Goal: Task Accomplishment & Management: Manage account settings

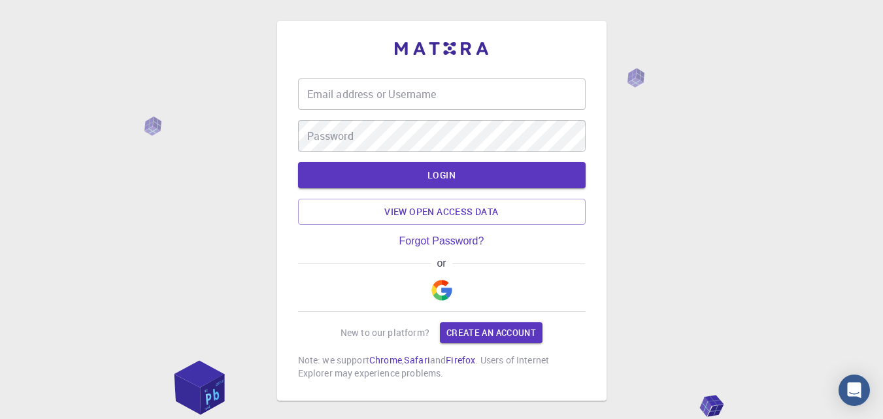
click at [437, 288] on img "button" at bounding box center [441, 290] width 21 height 21
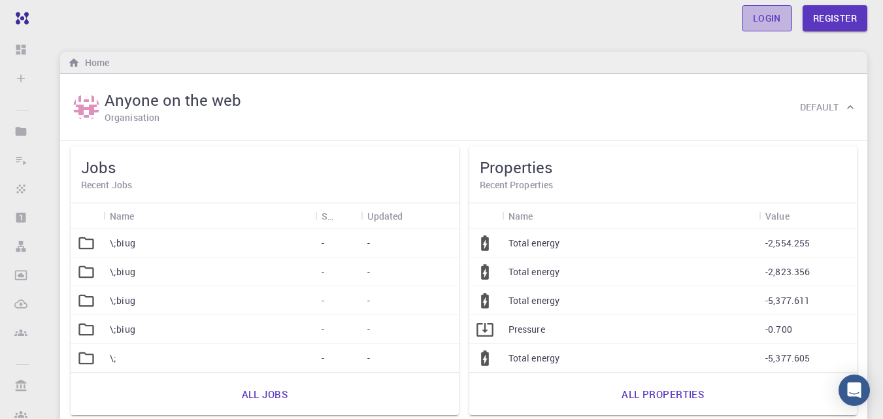
click at [771, 22] on link "Login" at bounding box center [766, 18] width 50 height 26
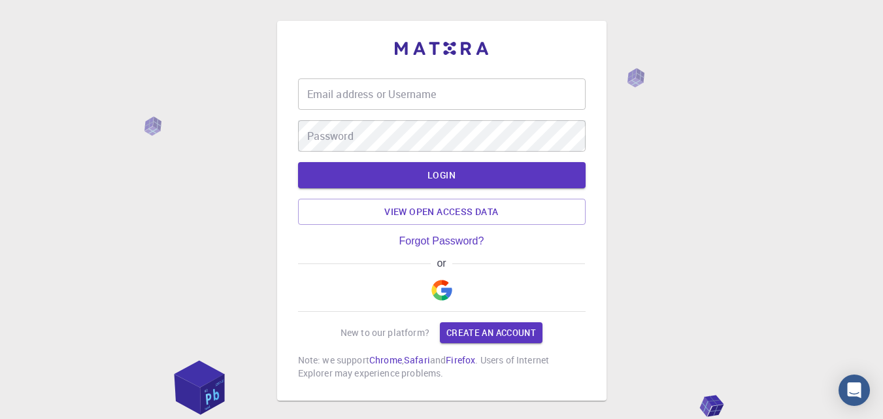
click at [440, 290] on img "button" at bounding box center [441, 290] width 21 height 21
